Goal: Navigation & Orientation: Go to known website

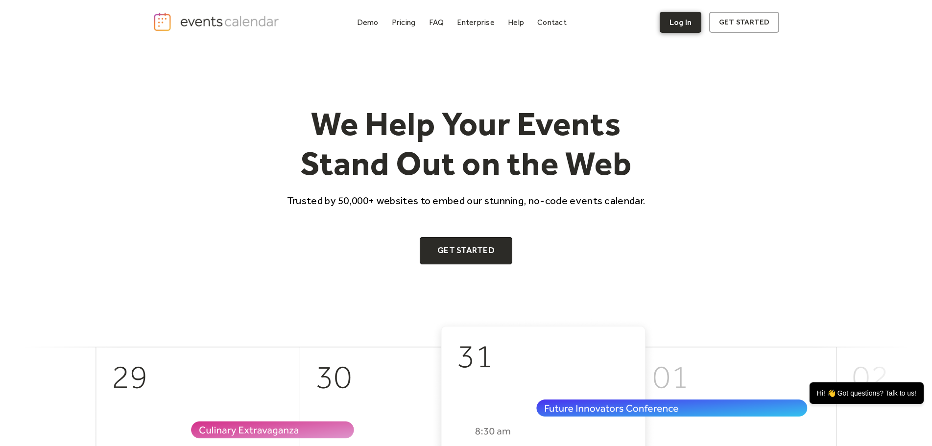
click at [690, 23] on link "Log In" at bounding box center [681, 22] width 42 height 21
click at [733, 29] on link "get started" at bounding box center [745, 22] width 70 height 21
click at [671, 23] on link "Log In" at bounding box center [681, 22] width 42 height 21
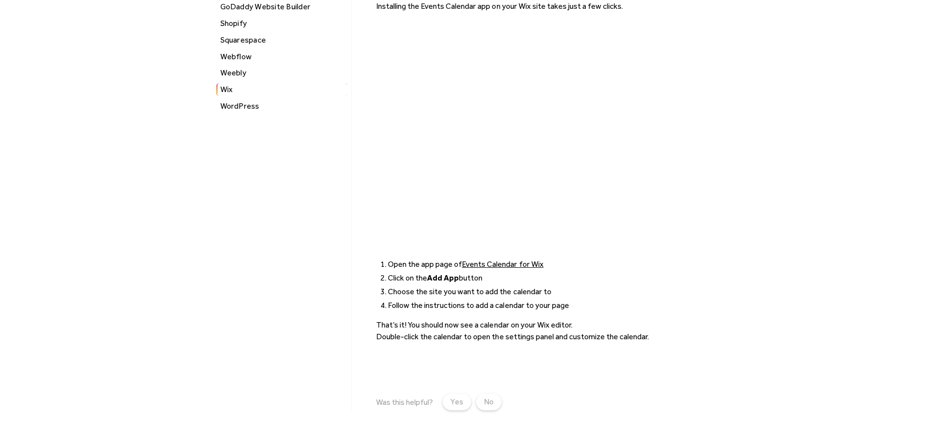
scroll to position [147, 0]
